Goal: Information Seeking & Learning: Learn about a topic

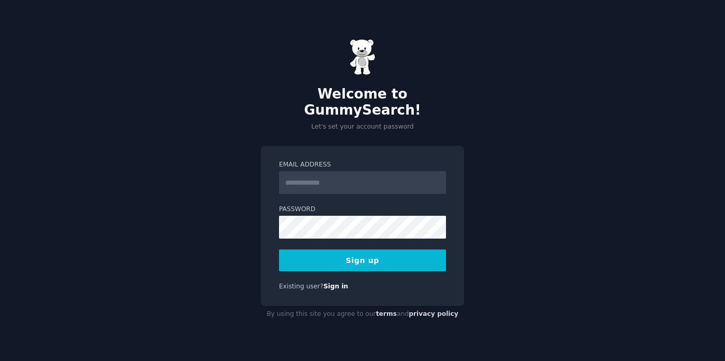
click at [391, 171] on input "Email Address" at bounding box center [362, 182] width 167 height 23
type input "**********"
click at [399, 249] on button "Sign up" at bounding box center [362, 260] width 167 height 22
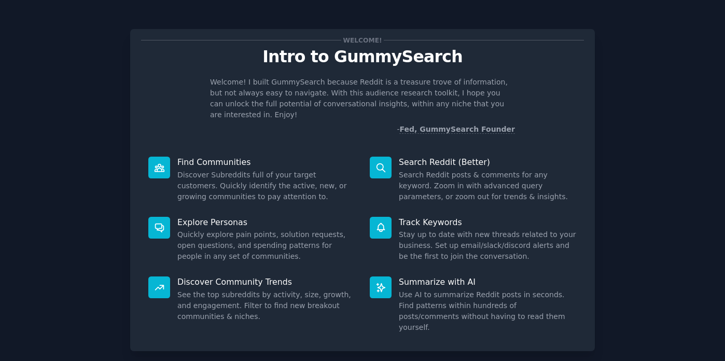
scroll to position [45, 0]
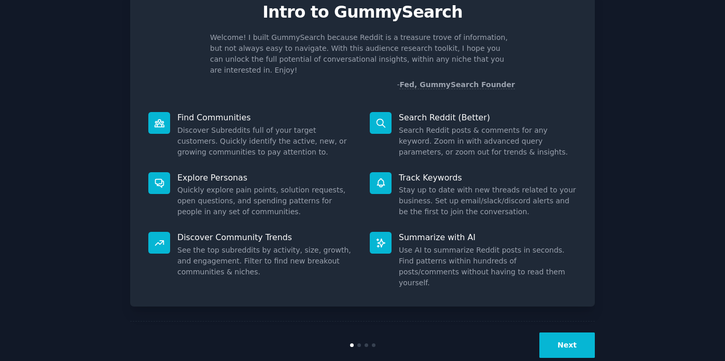
click at [559, 332] on button "Next" at bounding box center [566, 344] width 55 height 25
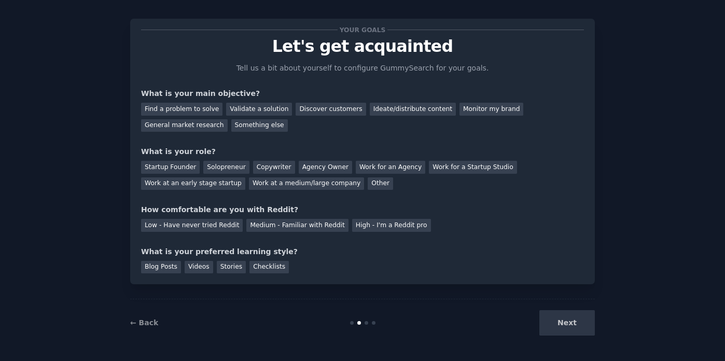
scroll to position [10, 0]
click at [145, 323] on link "← Back" at bounding box center [144, 322] width 28 height 8
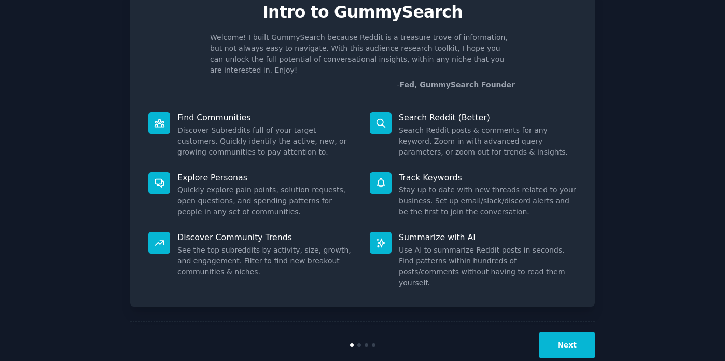
click at [569, 332] on button "Next" at bounding box center [566, 344] width 55 height 25
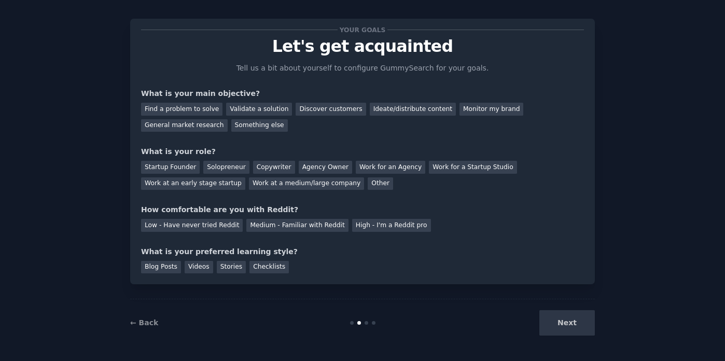
scroll to position [10, 0]
click at [204, 106] on div "Find a problem to solve" at bounding box center [181, 109] width 81 height 13
click at [273, 108] on div "Validate a solution" at bounding box center [259, 109] width 66 height 13
click at [203, 108] on div "Find a problem to solve" at bounding box center [181, 109] width 81 height 13
click at [176, 167] on div "Startup Founder" at bounding box center [170, 167] width 59 height 13
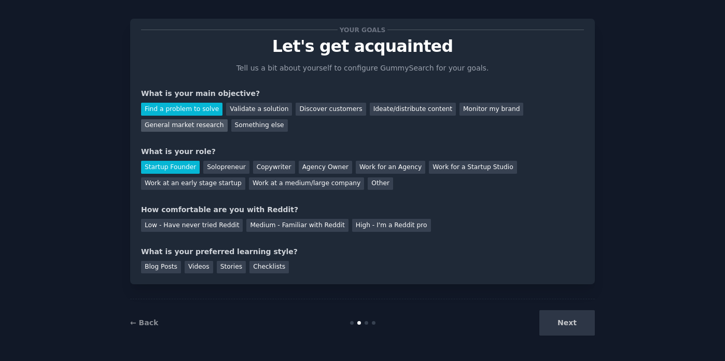
click at [186, 123] on div "General market research" at bounding box center [184, 125] width 87 height 13
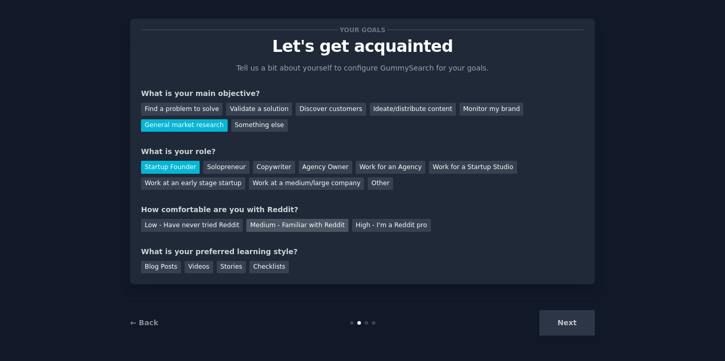
click at [300, 226] on div "Medium - Familiar with Reddit" at bounding box center [297, 225] width 102 height 13
click at [249, 267] on div "Checklists" at bounding box center [268, 267] width 39 height 13
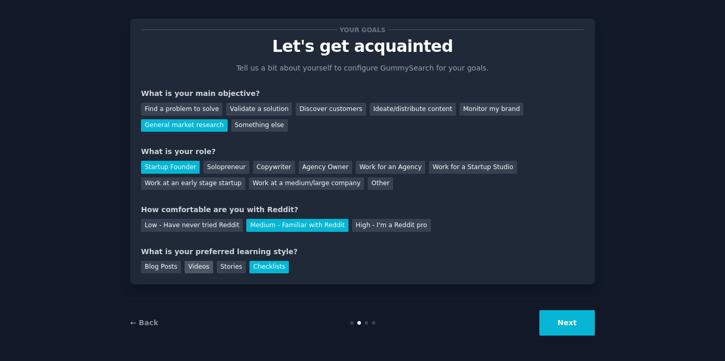
click at [186, 268] on div "Videos" at bounding box center [199, 267] width 29 height 13
click at [254, 265] on div "Checklists" at bounding box center [268, 267] width 39 height 13
click at [571, 329] on button "Next" at bounding box center [566, 322] width 55 height 25
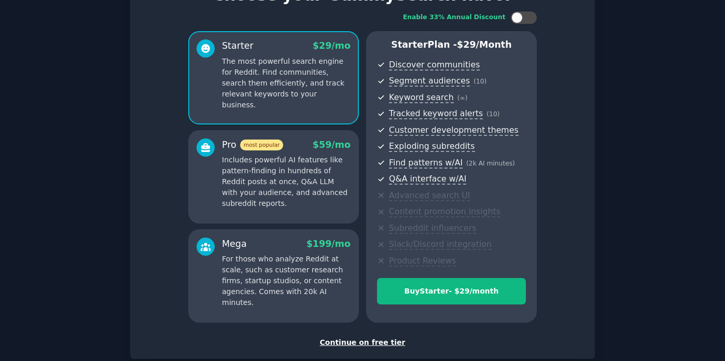
scroll to position [35, 0]
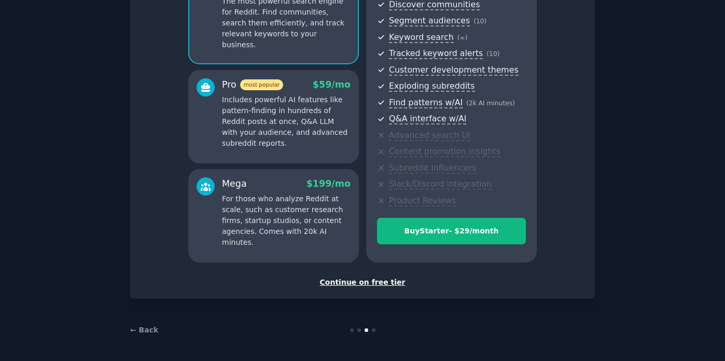
click at [376, 283] on div "Continue on free tier" at bounding box center [362, 282] width 443 height 11
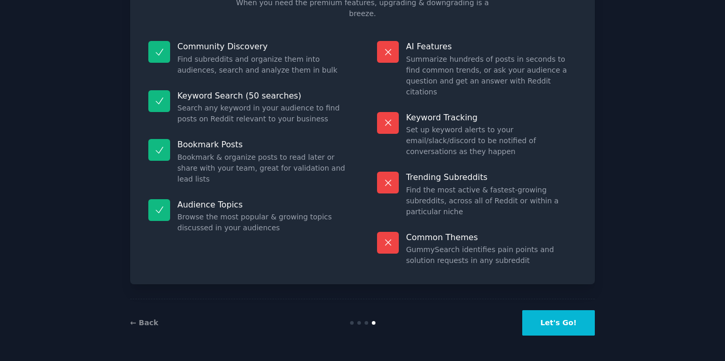
scroll to position [43, 0]
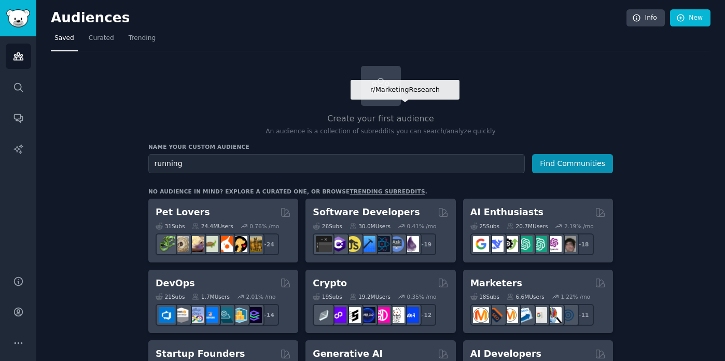
type input "running"
click at [532, 154] on button "Find Communities" at bounding box center [572, 163] width 81 height 19
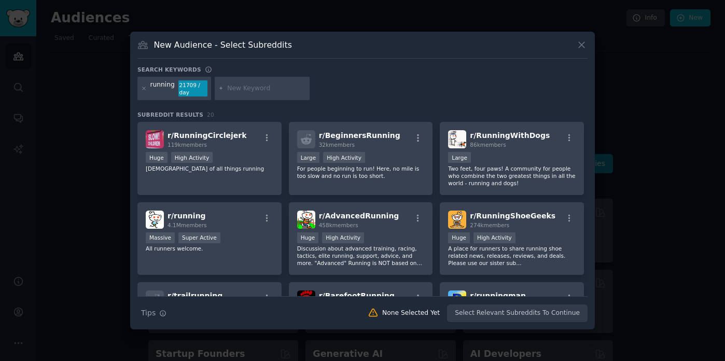
click at [620, 151] on div at bounding box center [362, 180] width 725 height 361
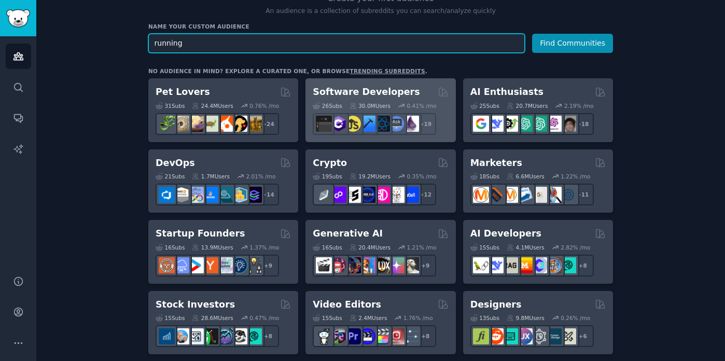
scroll to position [129, 0]
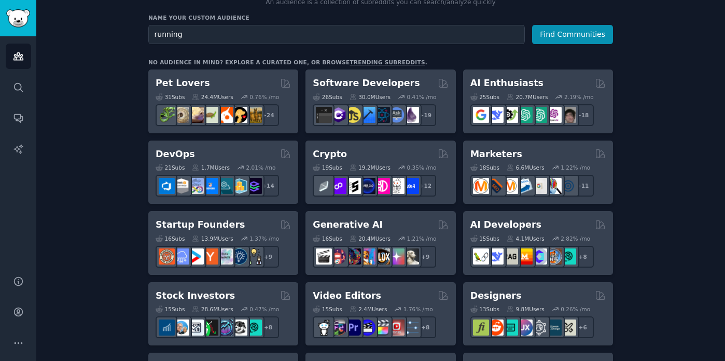
click at [374, 61] on link "trending subreddits" at bounding box center [386, 62] width 75 height 6
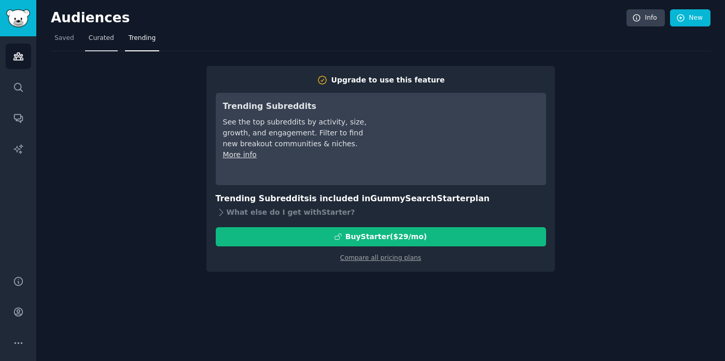
click at [111, 37] on span "Curated" at bounding box center [101, 38] width 25 height 9
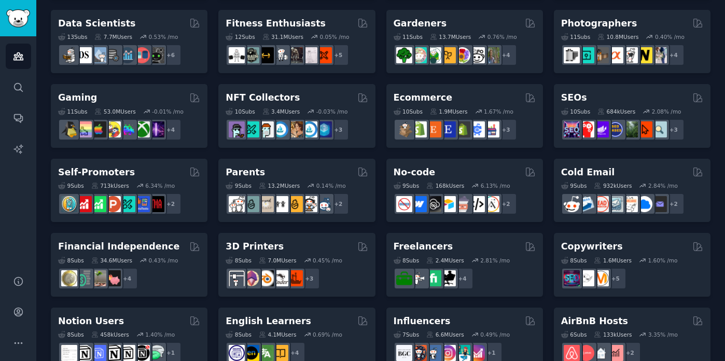
scroll to position [284, 0]
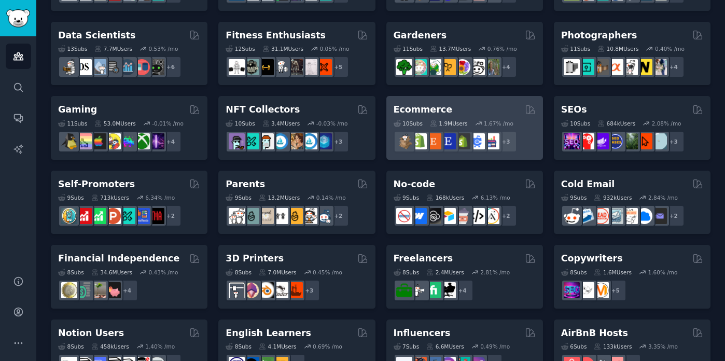
click at [499, 102] on div "Ecommerce 10 Sub s 1.9M Users 1.67 % /mo + 3" at bounding box center [464, 128] width 157 height 64
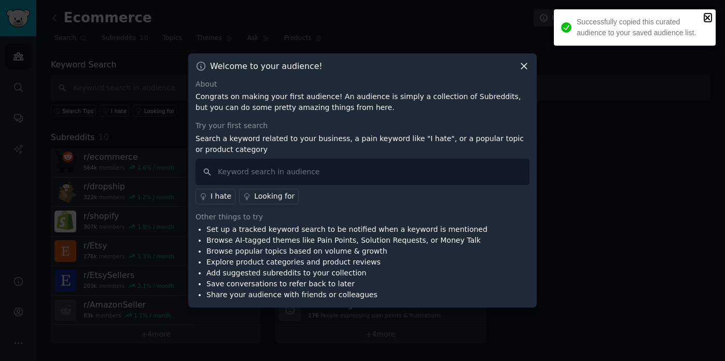
click at [704, 18] on icon "close" at bounding box center [707, 17] width 7 height 8
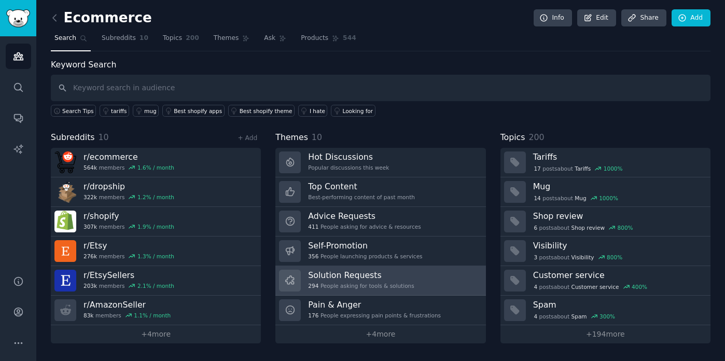
click at [409, 277] on h3 "Solution Requests" at bounding box center [361, 275] width 106 height 11
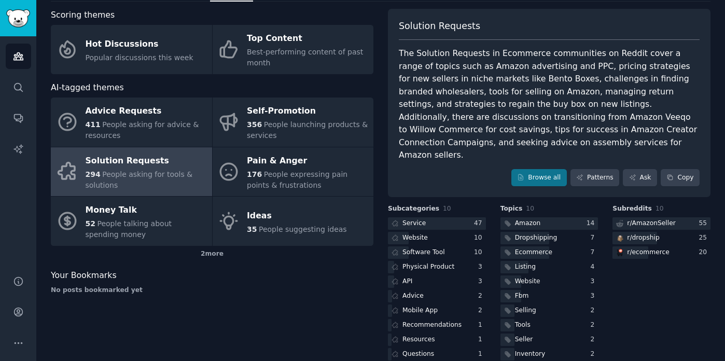
scroll to position [48, 0]
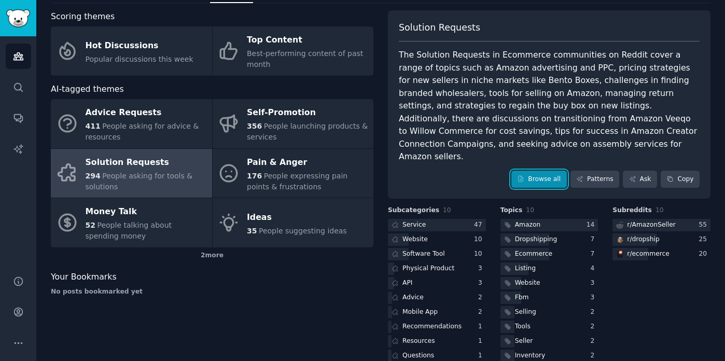
click at [558, 171] on link "Browse all" at bounding box center [538, 180] width 55 height 18
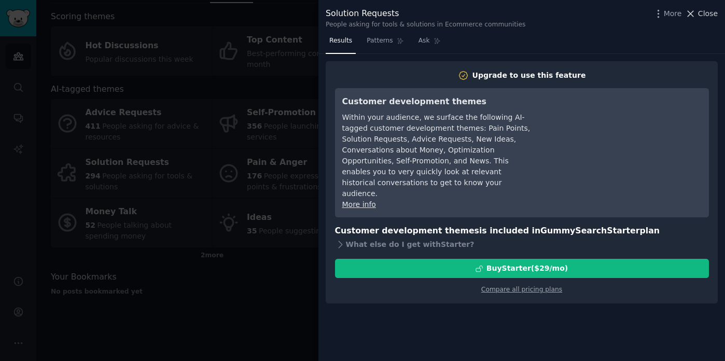
click at [687, 16] on icon at bounding box center [690, 13] width 11 height 11
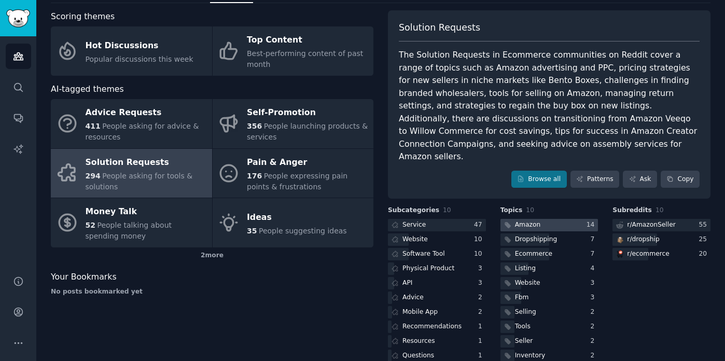
click at [530, 220] on div "Amazon" at bounding box center [528, 224] width 26 height 9
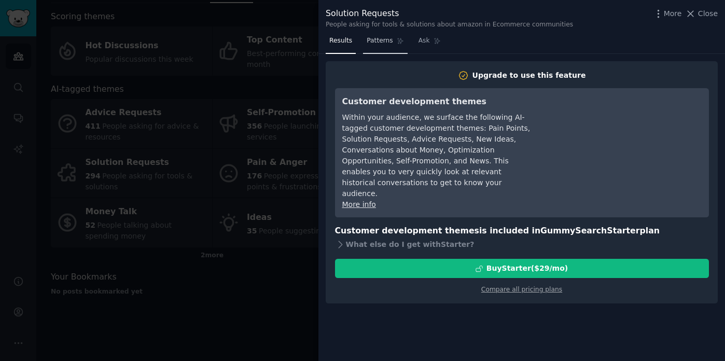
click at [384, 51] on link "Patterns" at bounding box center [385, 43] width 44 height 21
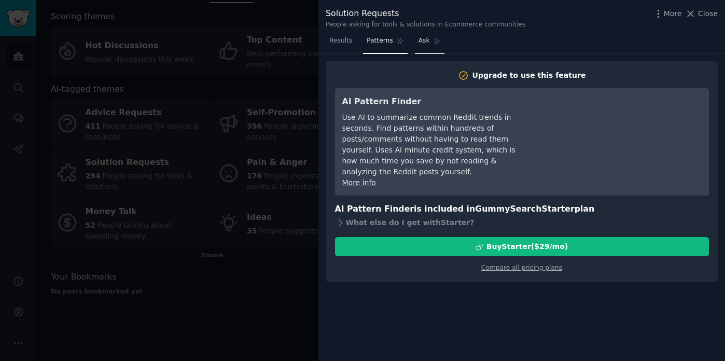
click at [436, 45] on link "Ask" at bounding box center [430, 43] width 30 height 21
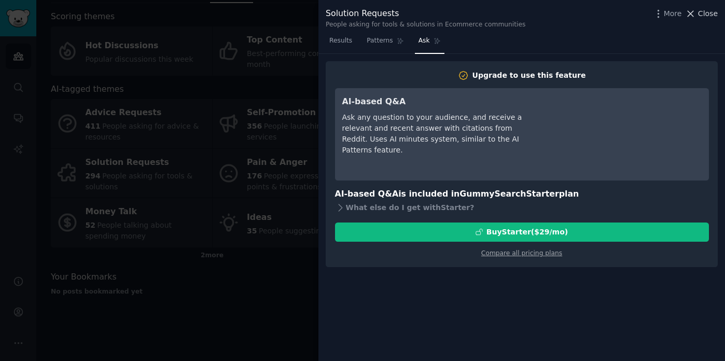
click at [699, 13] on span "Close" at bounding box center [708, 13] width 20 height 11
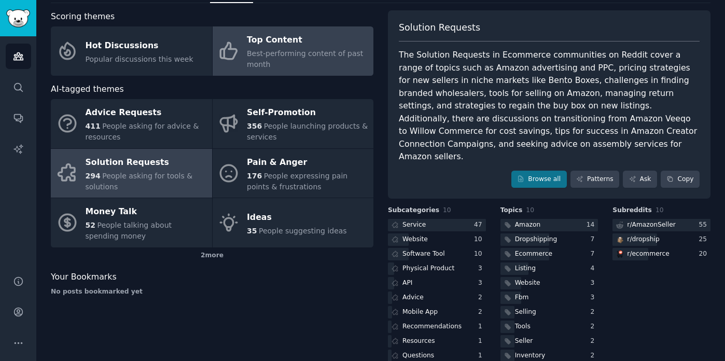
click at [247, 68] on span "Best-performing content of past month" at bounding box center [305, 58] width 116 height 19
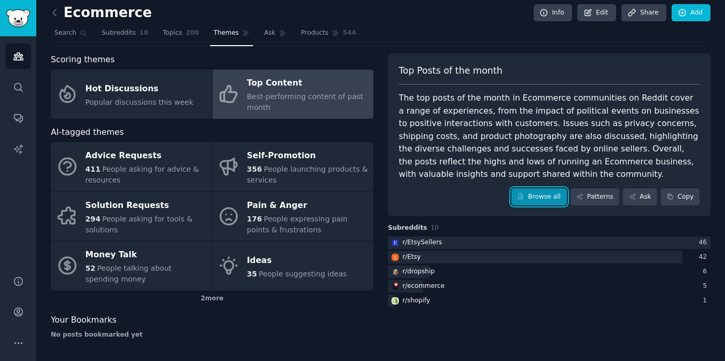
click at [540, 195] on link "Browse all" at bounding box center [538, 197] width 55 height 18
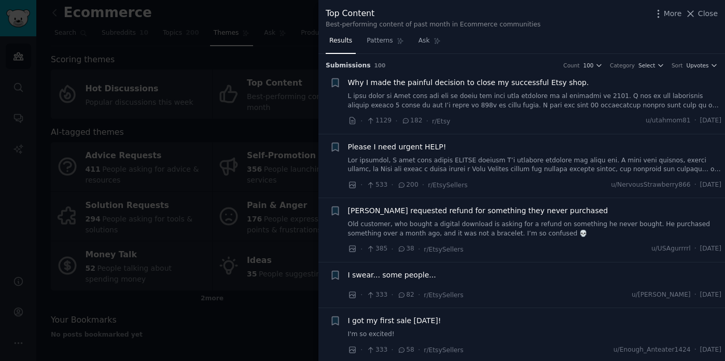
click at [701, 7] on div "More Close" at bounding box center [685, 13] width 65 height 13
click at [698, 15] on button "Close" at bounding box center [701, 13] width 33 height 11
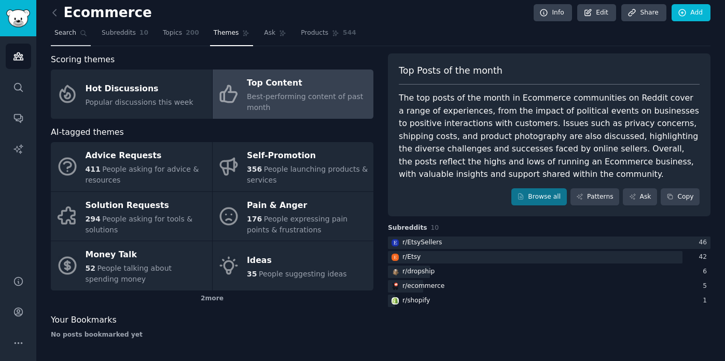
click at [64, 35] on span "Search" at bounding box center [65, 33] width 22 height 9
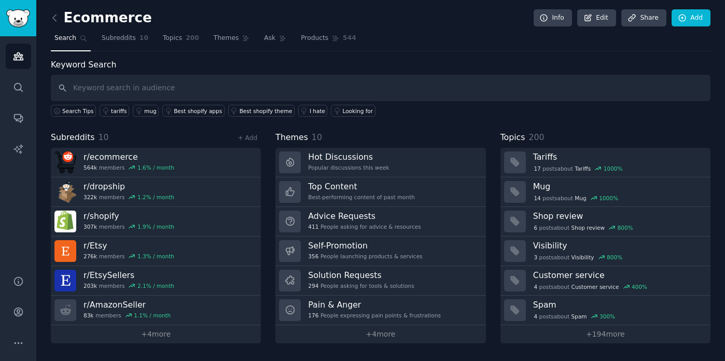
click at [74, 40] on span "Search" at bounding box center [65, 38] width 22 height 9
click at [53, 18] on icon at bounding box center [54, 18] width 3 height 6
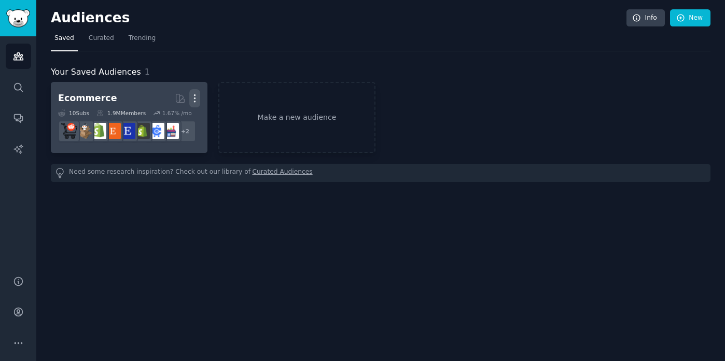
click at [198, 97] on icon "button" at bounding box center [194, 98] width 11 height 11
click at [173, 120] on p "Delete" at bounding box center [166, 120] width 24 height 11
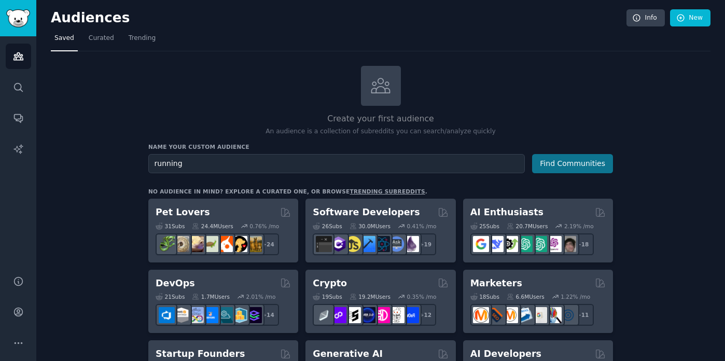
type input "running"
click at [598, 171] on button "Find Communities" at bounding box center [572, 163] width 81 height 19
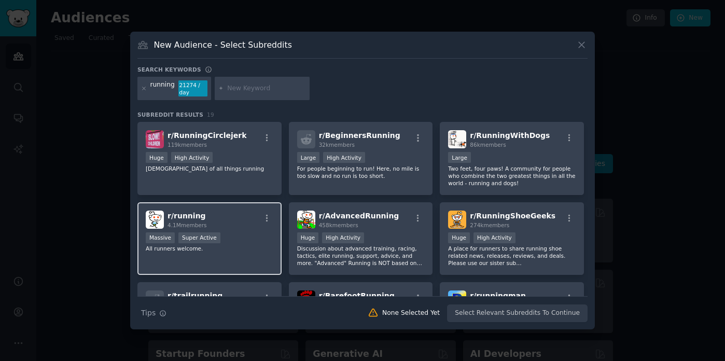
click at [234, 209] on div "r/ running 4.1M members Massive Super Active All runners welcome." at bounding box center [209, 238] width 144 height 73
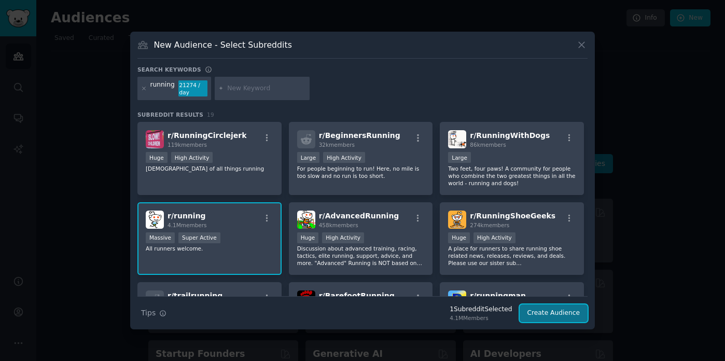
click at [558, 310] on button "Create Audience" at bounding box center [553, 313] width 68 height 18
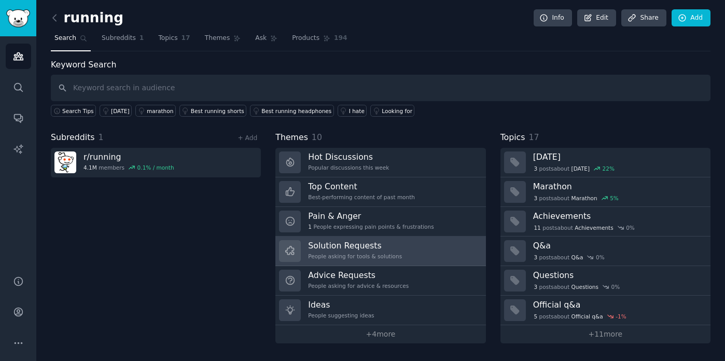
click at [331, 244] on h3 "Solution Requests" at bounding box center [355, 245] width 94 height 11
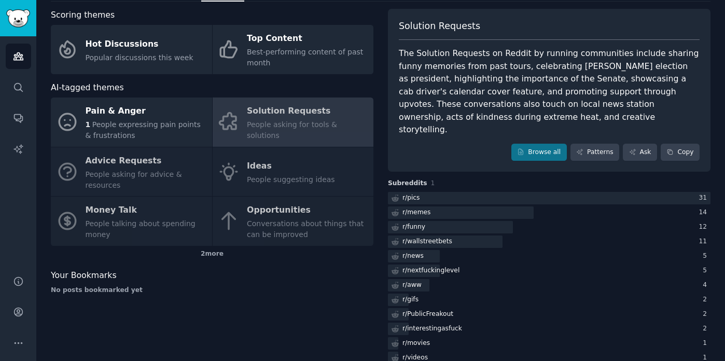
scroll to position [50, 0]
click at [537, 145] on link "Browse all" at bounding box center [538, 152] width 55 height 18
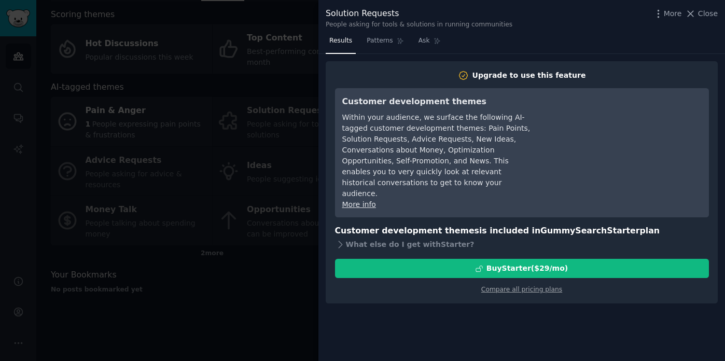
click at [285, 195] on div at bounding box center [362, 180] width 725 height 361
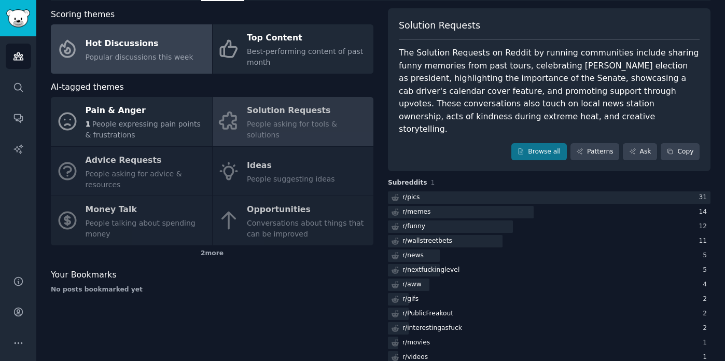
click at [159, 58] on span "Popular discussions this week" at bounding box center [140, 57] width 108 height 8
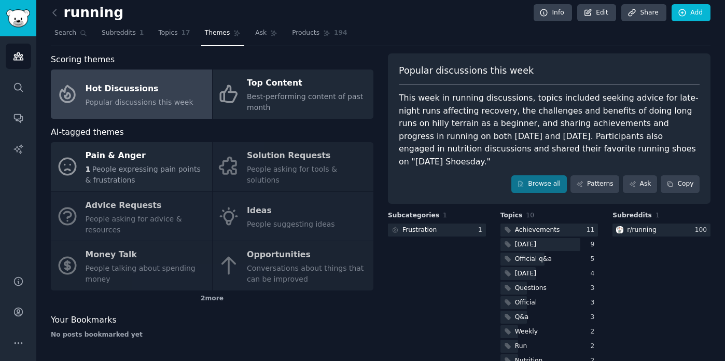
scroll to position [15, 0]
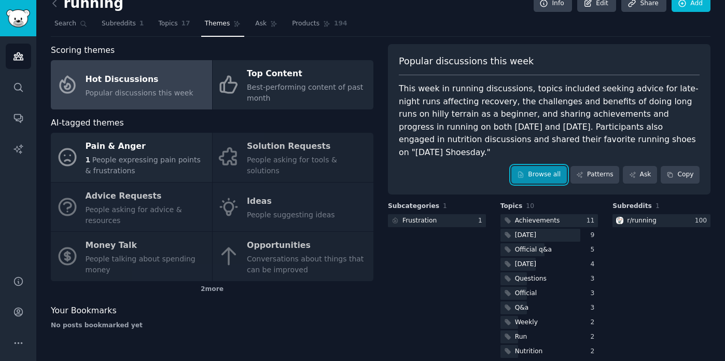
click at [549, 166] on link "Browse all" at bounding box center [538, 175] width 55 height 18
